Goal: Information Seeking & Learning: Find contact information

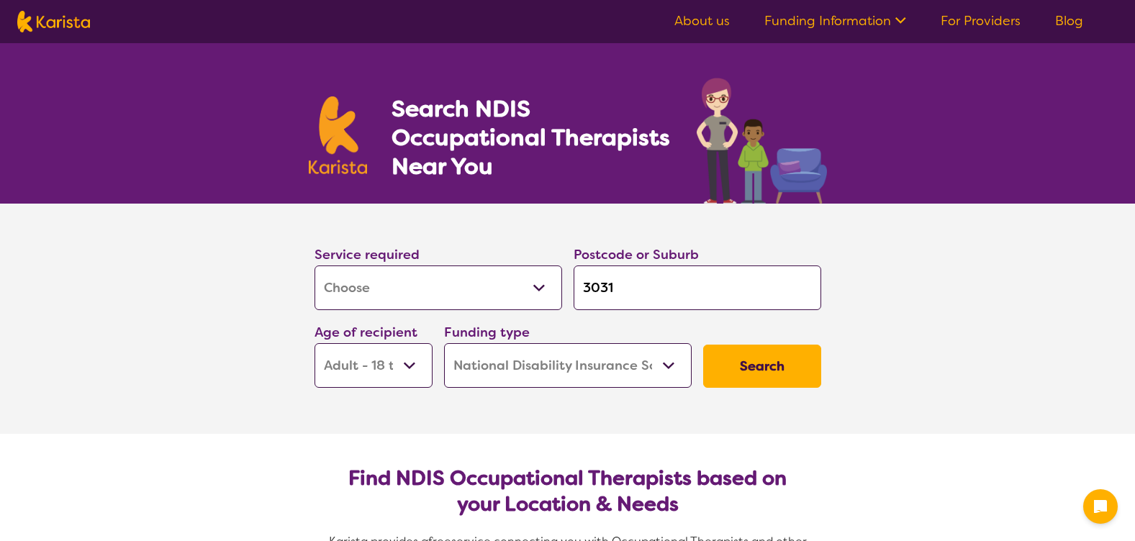
select select "[MEDICAL_DATA]"
select select "AD"
select select "NDIS"
select select "[MEDICAL_DATA]"
select select "AD"
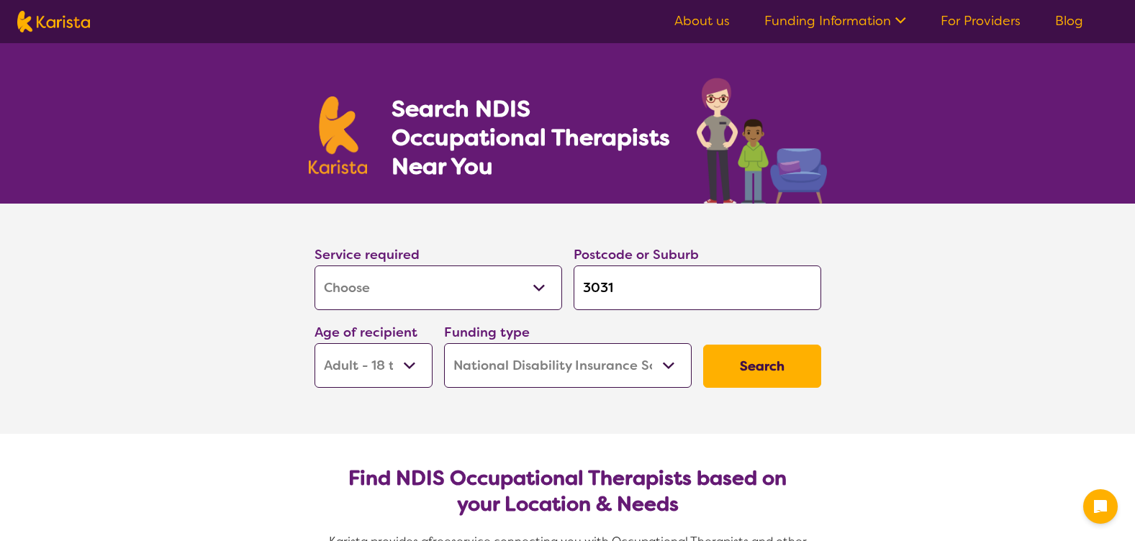
select select "NDIS"
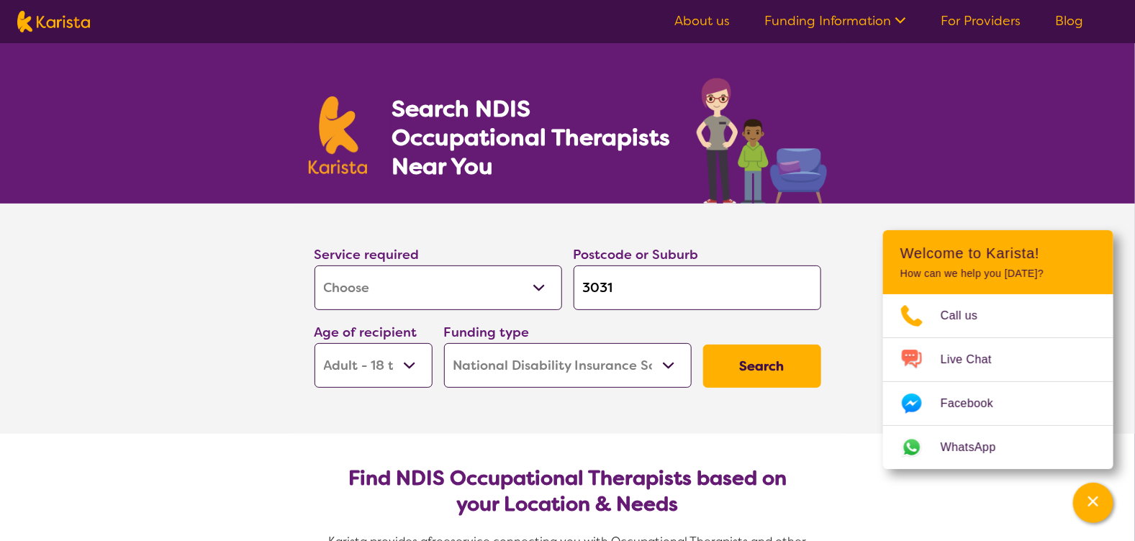
click at [616, 282] on input "3031" at bounding box center [697, 287] width 248 height 45
type input "303"
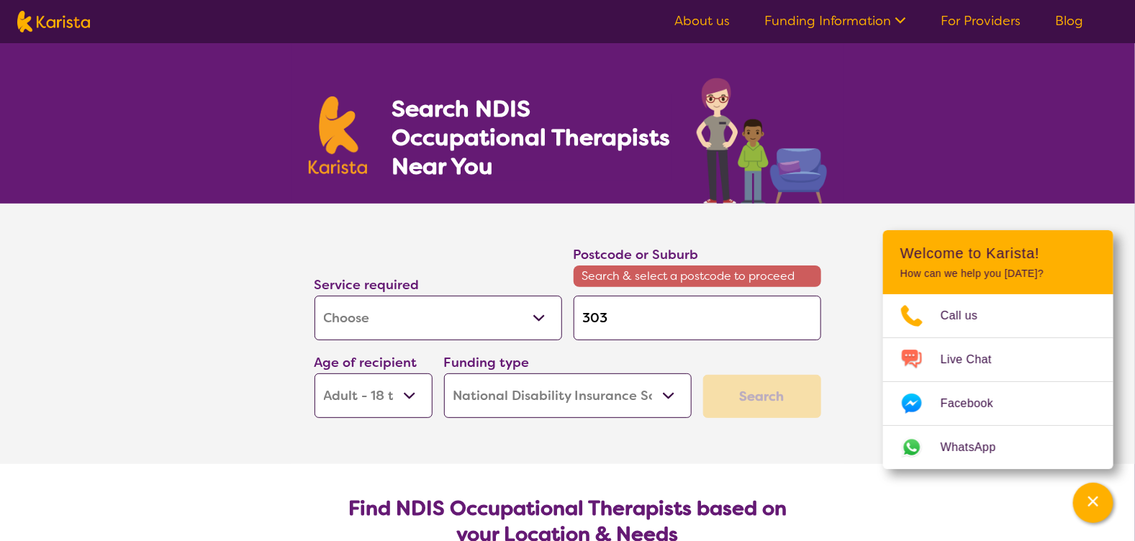
type input "30"
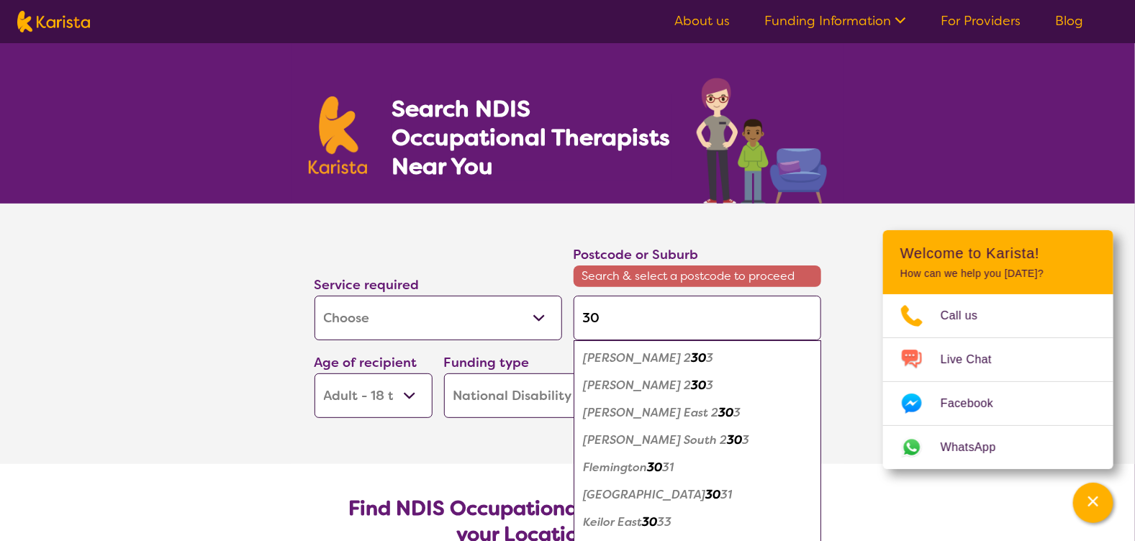
type input "308"
type input "3082"
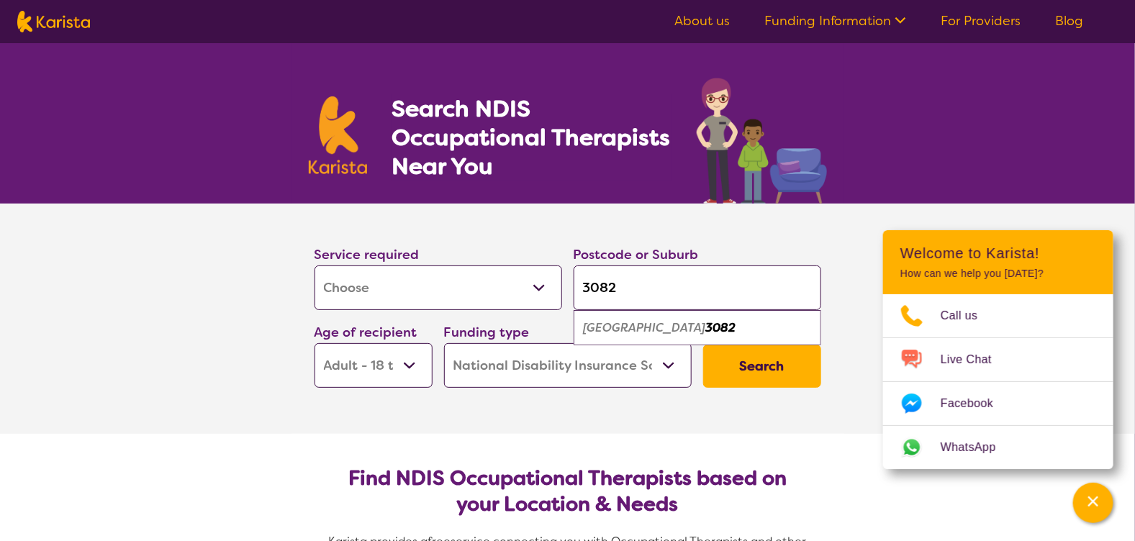
type input "3082"
click at [706, 321] on em "3082" at bounding box center [721, 327] width 30 height 15
click at [758, 359] on button "Search" at bounding box center [762, 366] width 118 height 43
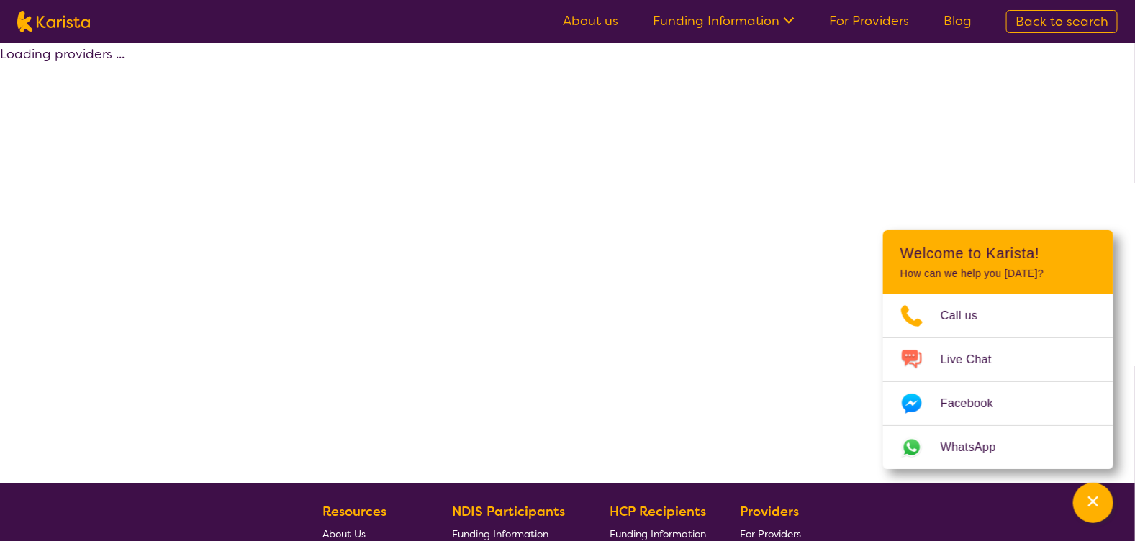
select select "by_score"
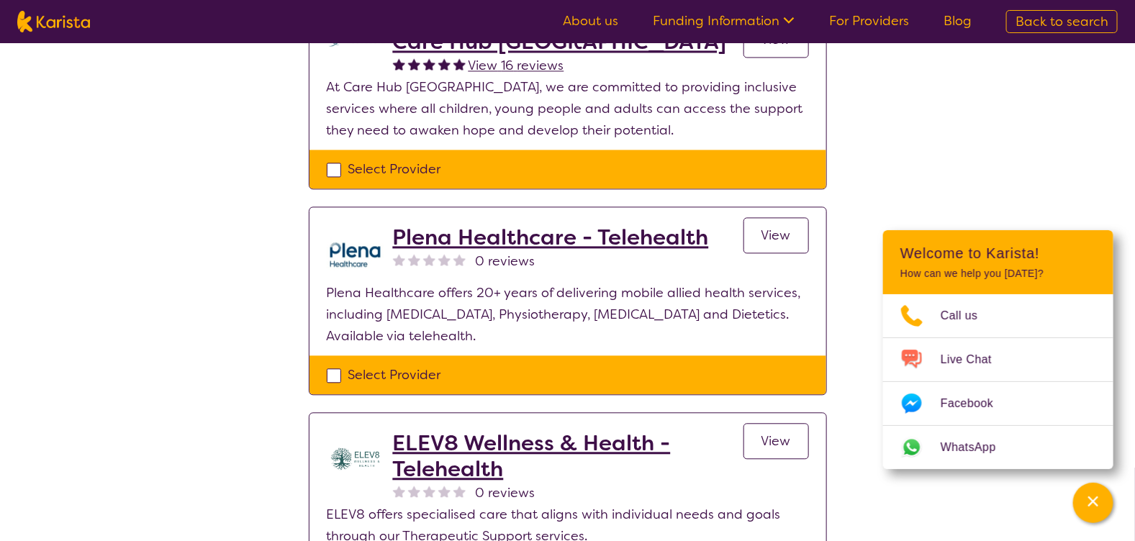
scroll to position [1438, 0]
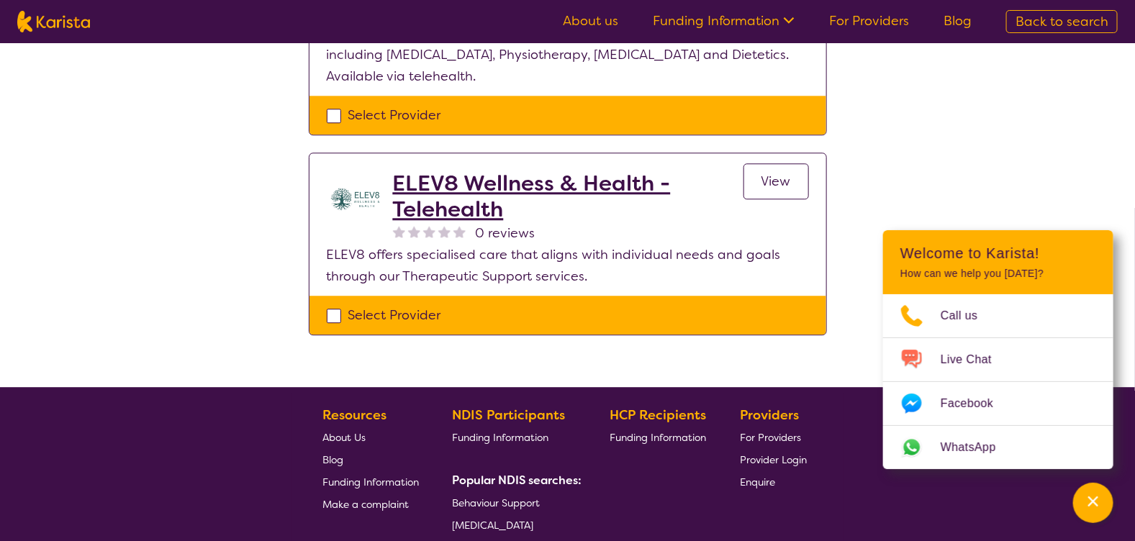
drag, startPoint x: 157, startPoint y: 289, endPoint x: 159, endPoint y: 280, distance: 8.9
select select "[MEDICAL_DATA]"
select select "AD"
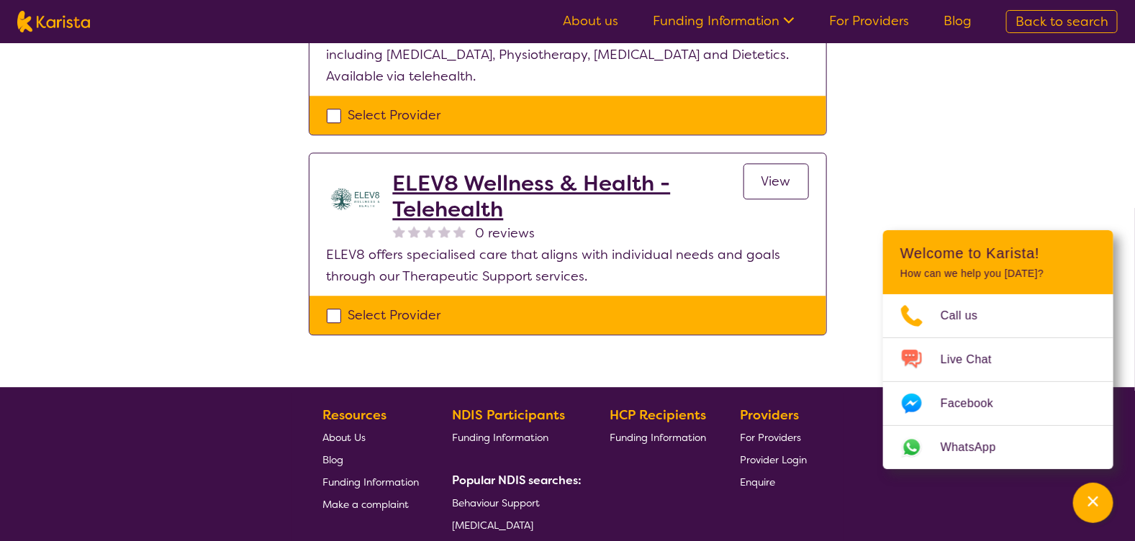
select select "NDIS"
select select "[MEDICAL_DATA]"
select select "AD"
select select "NDIS"
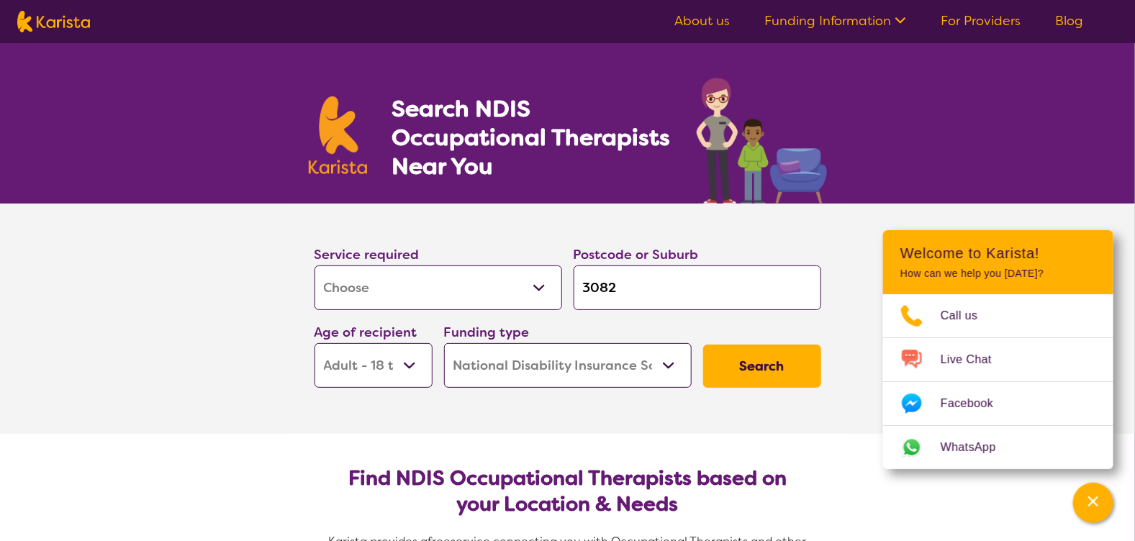
click at [535, 286] on select "Allied Health Assistant Assessment ([MEDICAL_DATA] or [MEDICAL_DATA]) Behaviour…" at bounding box center [438, 287] width 248 height 45
